Goal: Task Accomplishment & Management: Manage account settings

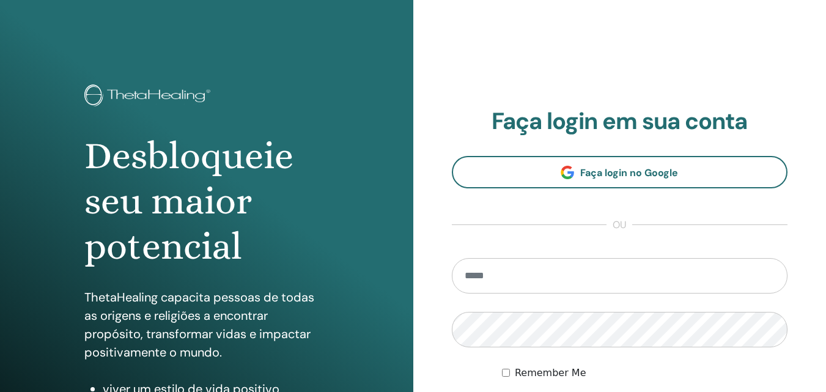
scroll to position [122, 0]
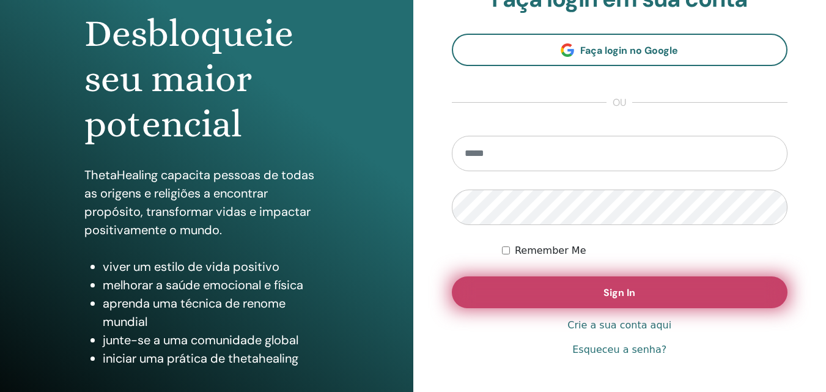
type input "**********"
click at [595, 287] on button "Sign In" at bounding box center [620, 292] width 336 height 32
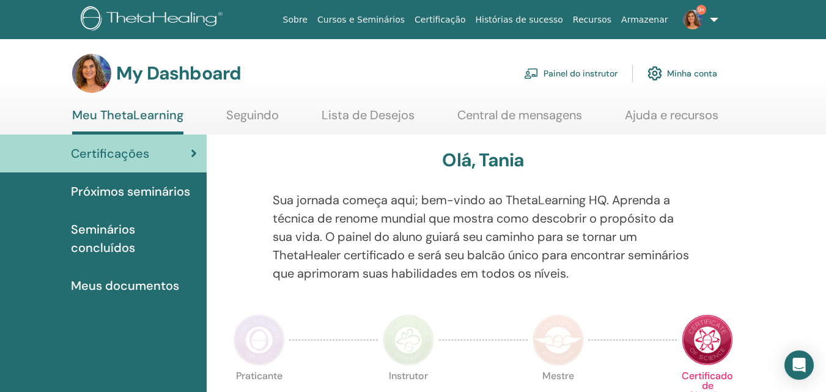
click at [559, 72] on link "Painel do instrutor" at bounding box center [571, 73] width 94 height 27
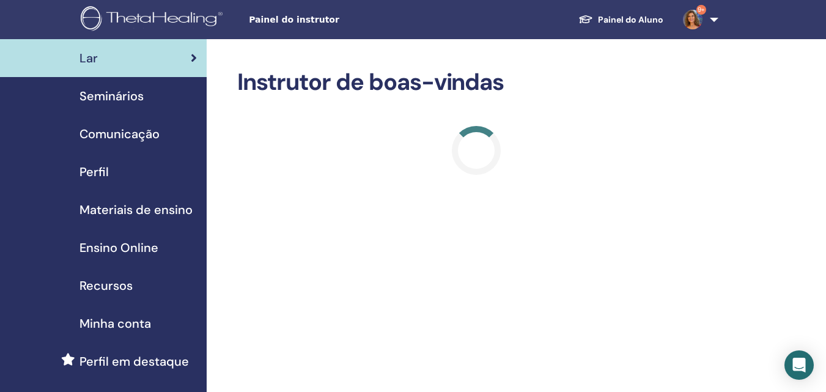
click at [116, 92] on span "Seminários" at bounding box center [111, 96] width 64 height 18
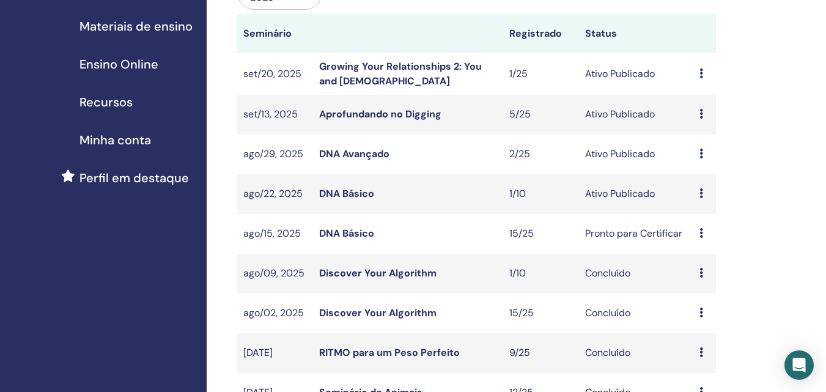
scroll to position [245, 0]
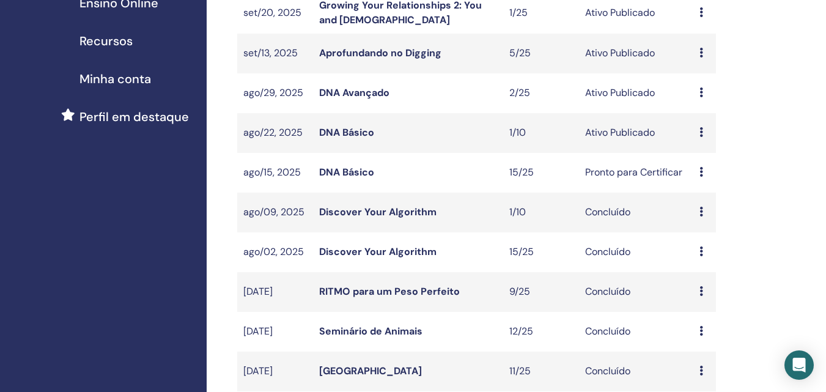
click at [340, 169] on link "DNA Básico" at bounding box center [346, 172] width 55 height 13
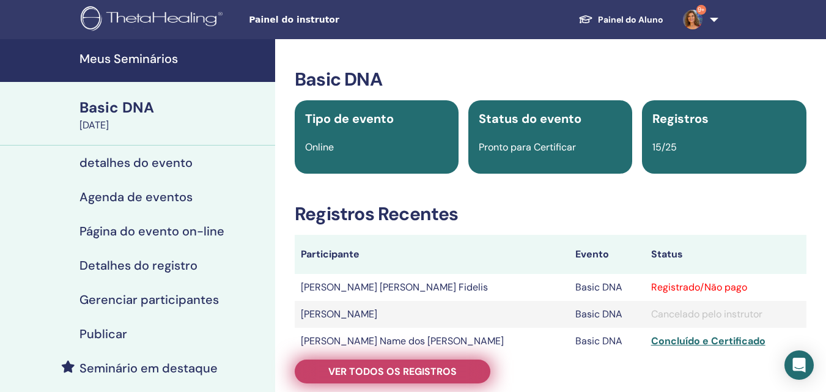
click at [443, 369] on span "Ver todos os registros" at bounding box center [392, 371] width 128 height 13
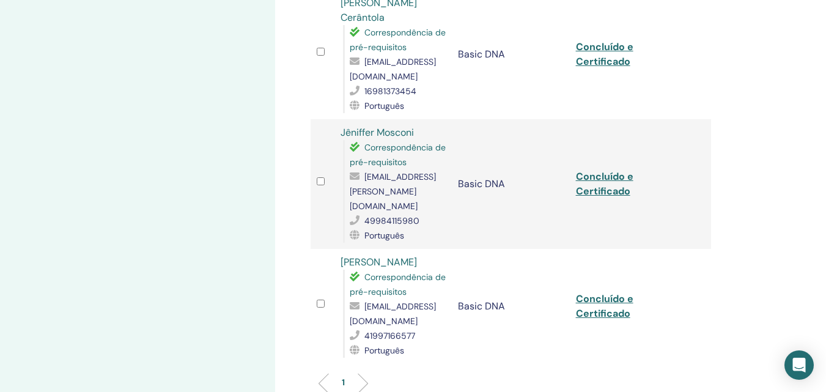
scroll to position [1712, 0]
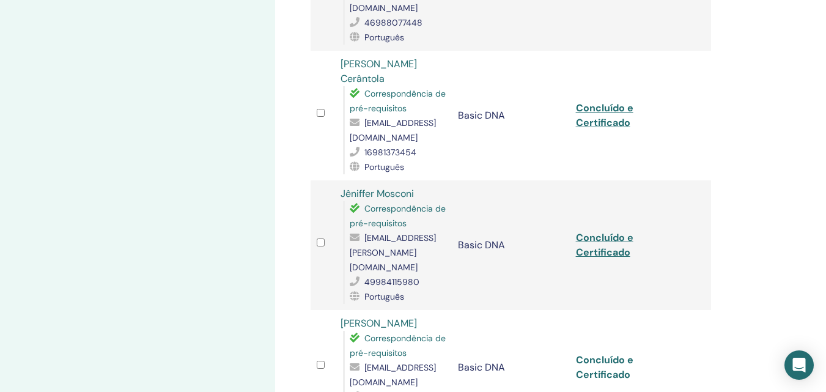
click at [602, 353] on link "Concluído e Certificado" at bounding box center [604, 367] width 57 height 28
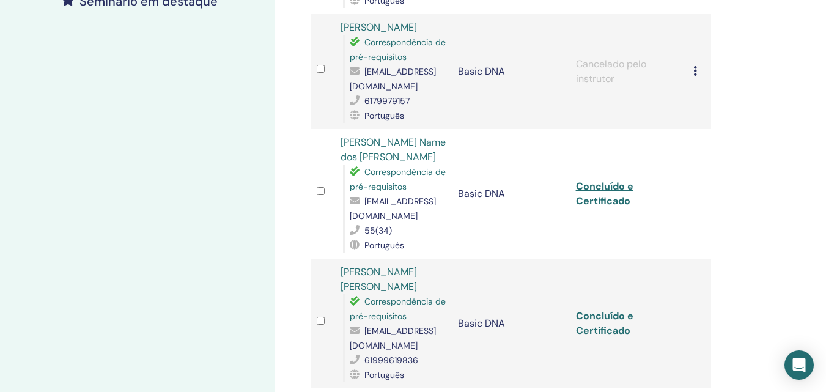
scroll to position [0, 0]
